Goal: Find specific page/section: Find specific page/section

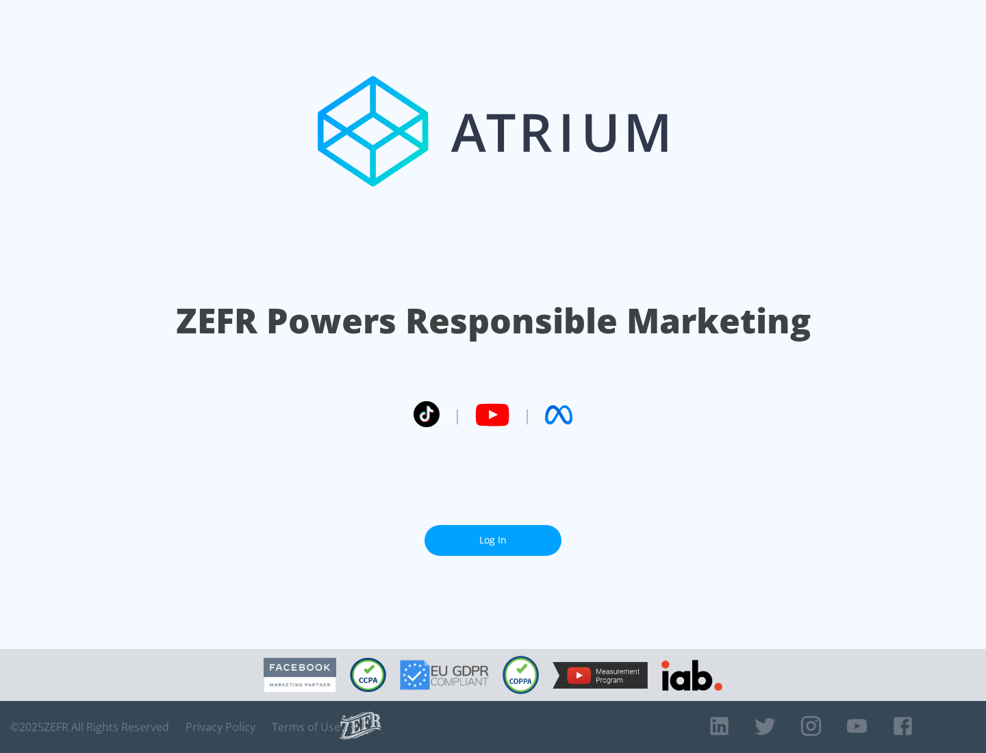
click at [493, 540] on link "Log In" at bounding box center [493, 540] width 137 height 31
